Goal: Task Accomplishment & Management: Manage account settings

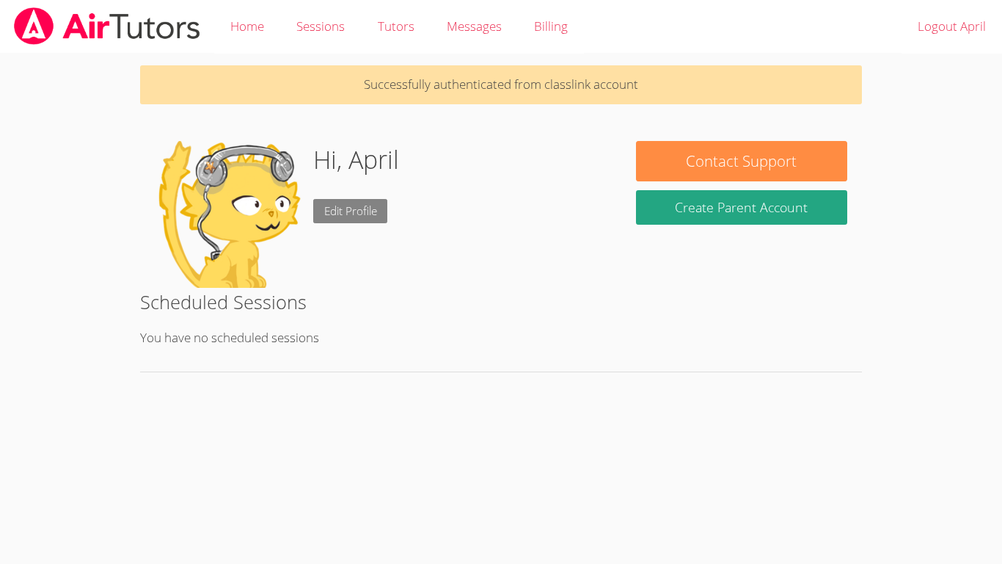
click at [334, 217] on link "Edit Profile" at bounding box center [350, 211] width 75 height 24
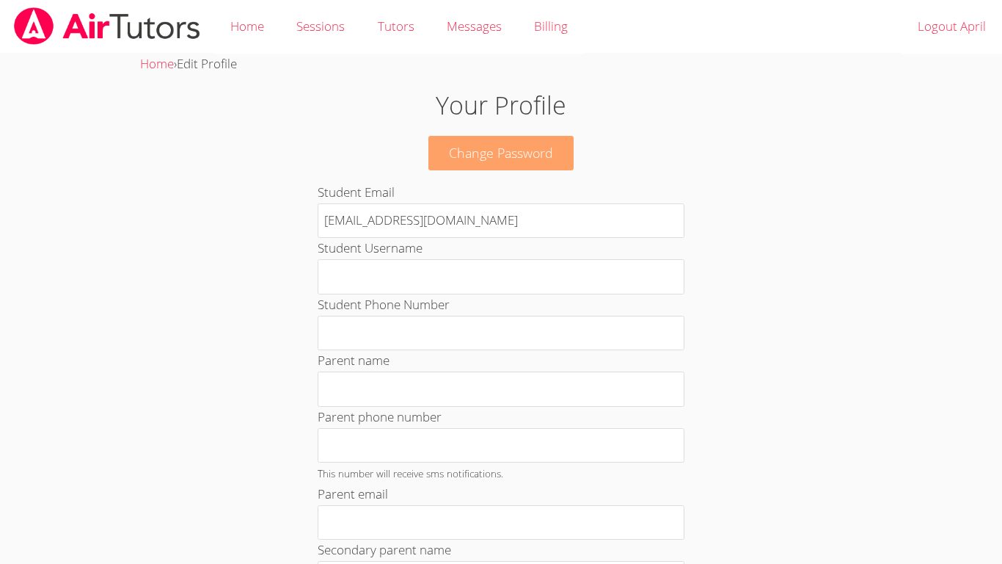
click at [459, 148] on link "Change Password" at bounding box center [501, 153] width 145 height 34
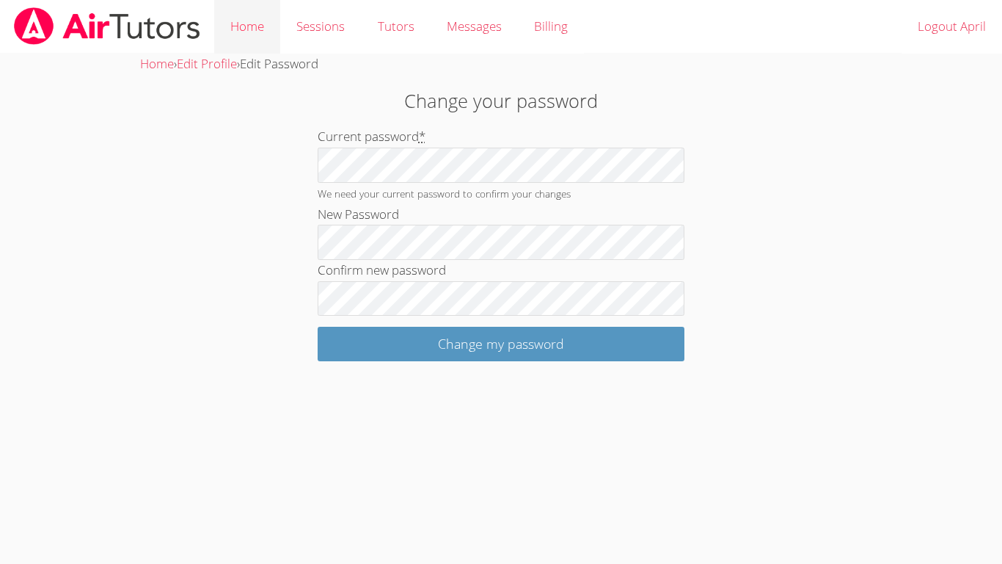
click at [258, 25] on link "Home" at bounding box center [247, 27] width 66 height 54
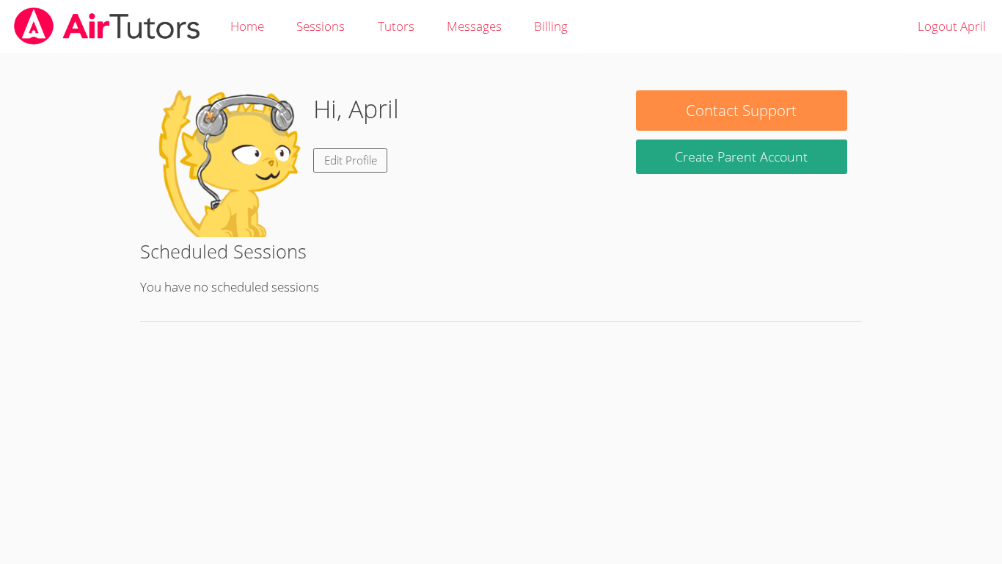
click at [206, 128] on img at bounding box center [228, 163] width 147 height 147
click at [205, 134] on img at bounding box center [228, 163] width 147 height 147
click at [368, 169] on link "Edit Profile" at bounding box center [350, 160] width 75 height 24
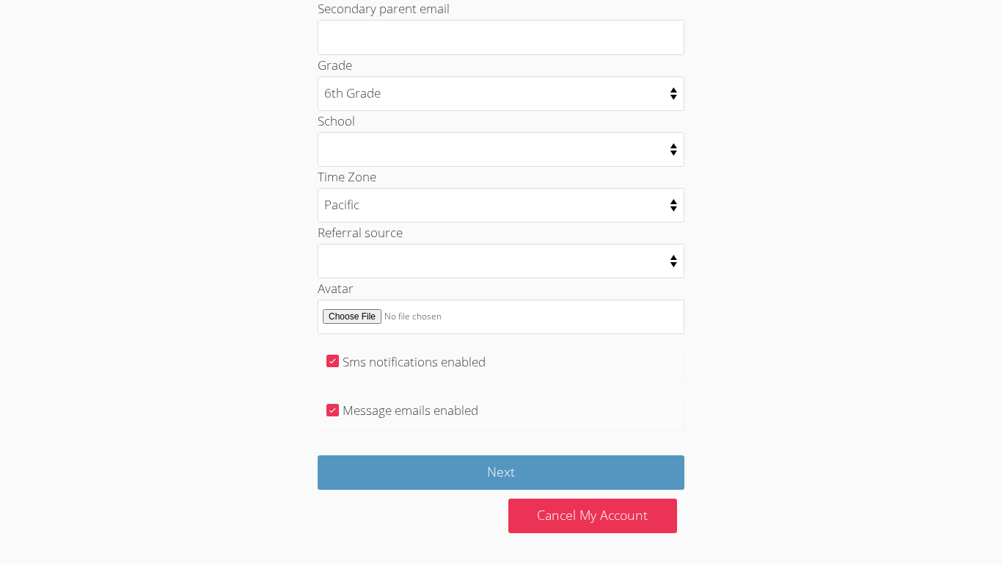
scroll to position [671, 0]
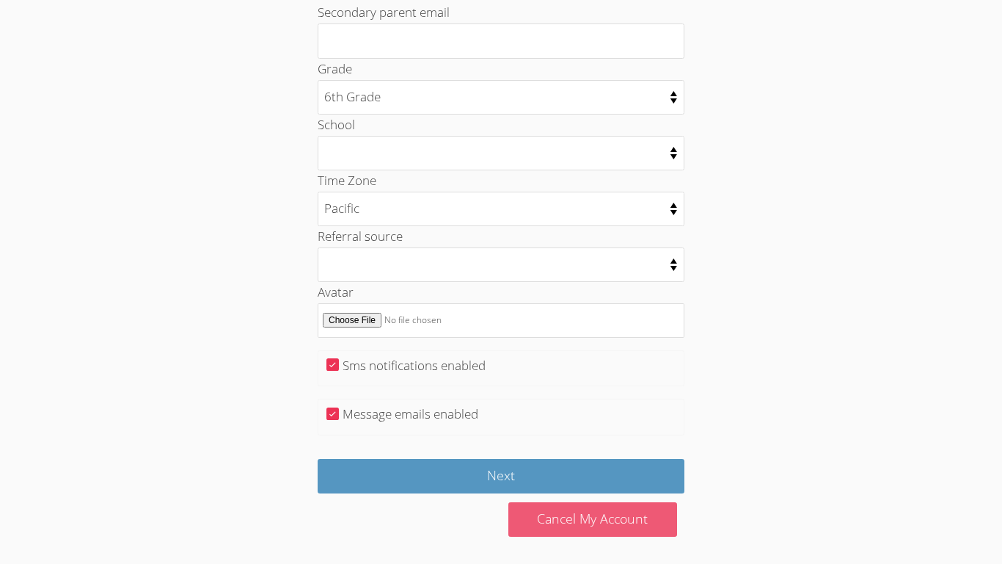
click at [572, 519] on link "Cancel My Account" at bounding box center [593, 519] width 169 height 34
click at [635, 522] on link "Cancel My Account" at bounding box center [593, 519] width 169 height 34
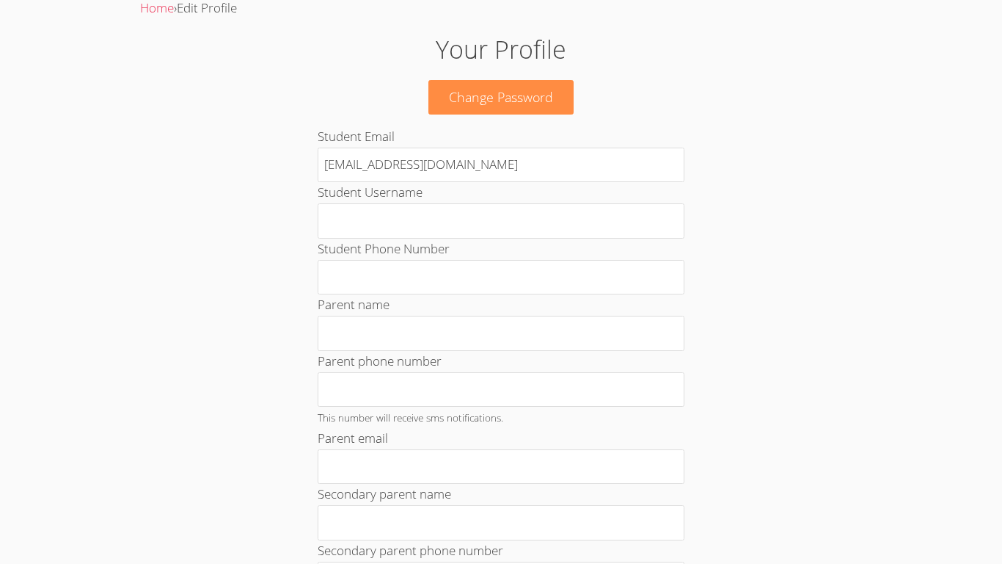
scroll to position [0, 0]
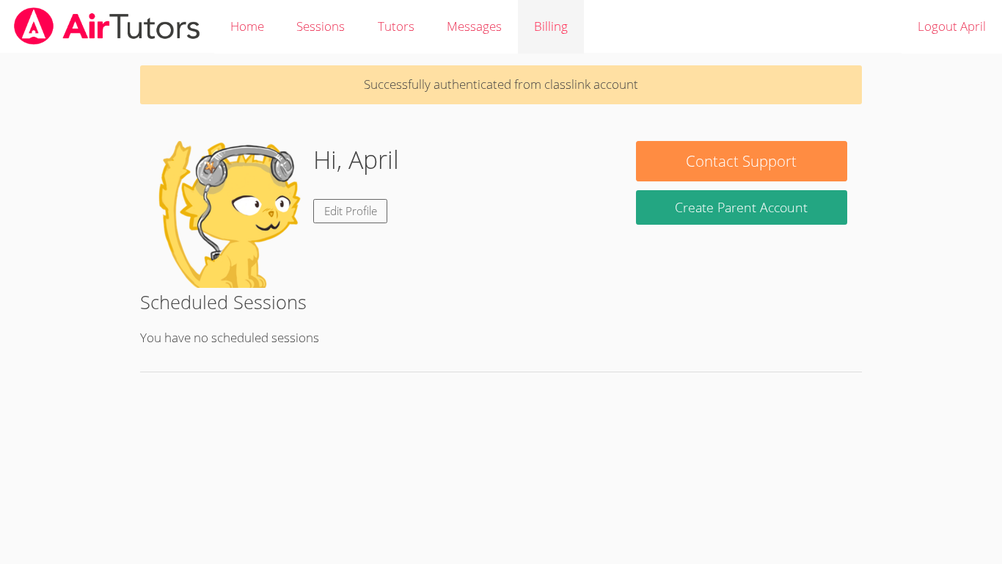
click at [556, 14] on link "Billing" at bounding box center [551, 27] width 66 height 54
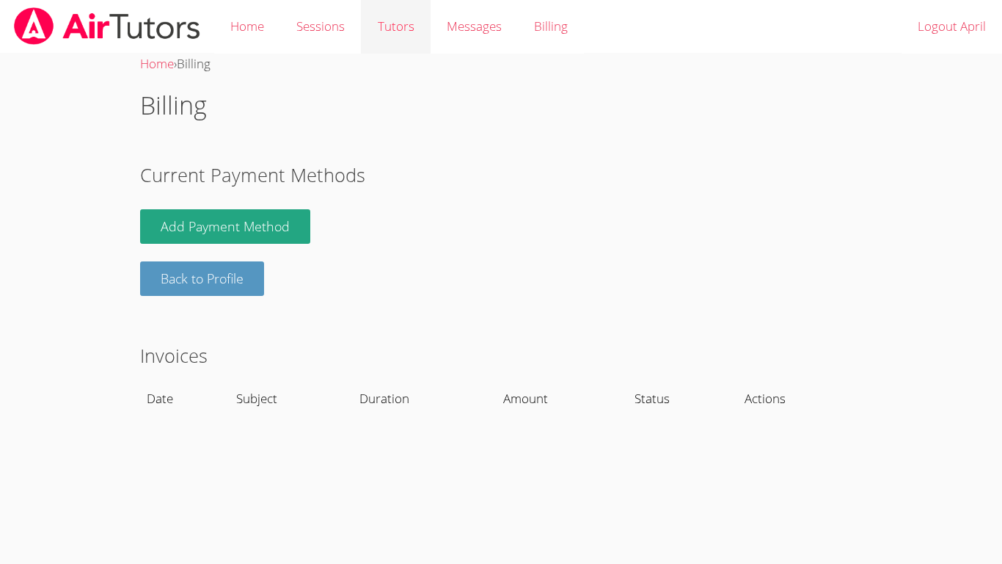
click at [370, 29] on link "Tutors" at bounding box center [395, 27] width 69 height 54
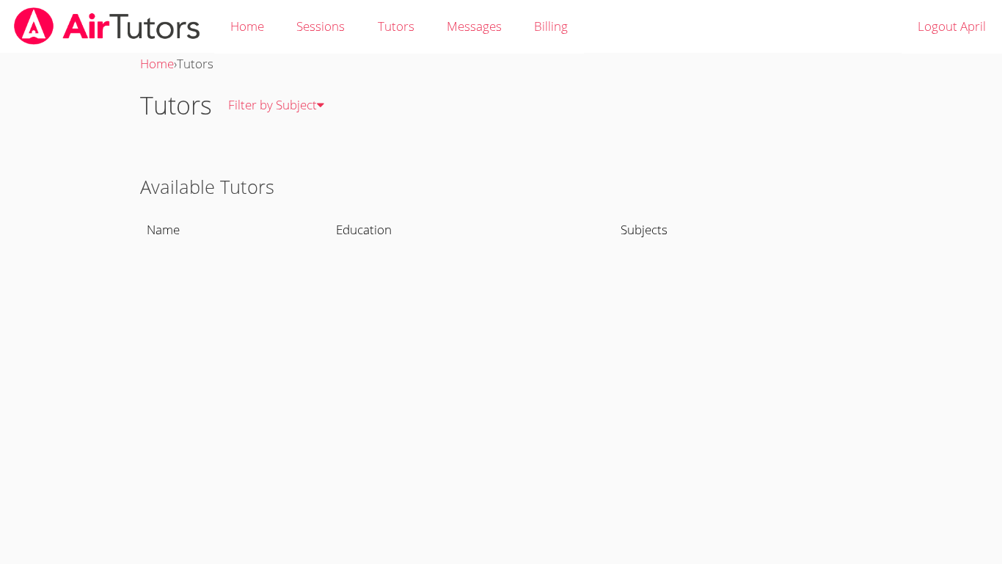
click at [370, 29] on link "Tutors" at bounding box center [395, 27] width 69 height 54
click at [333, 28] on link "Sessions" at bounding box center [320, 27] width 81 height 54
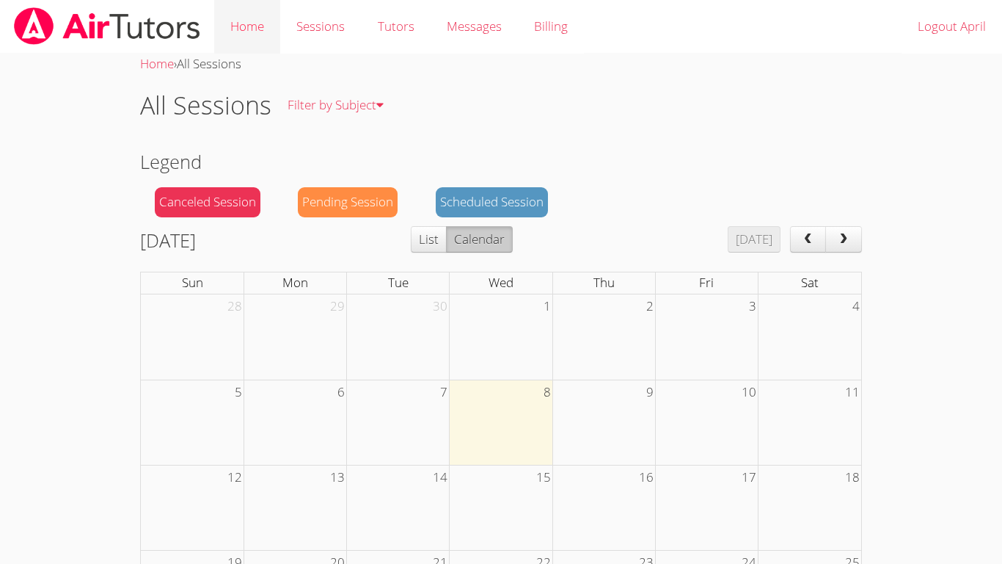
click at [266, 38] on link "Home" at bounding box center [247, 27] width 66 height 54
